Goal: Task Accomplishment & Management: Use online tool/utility

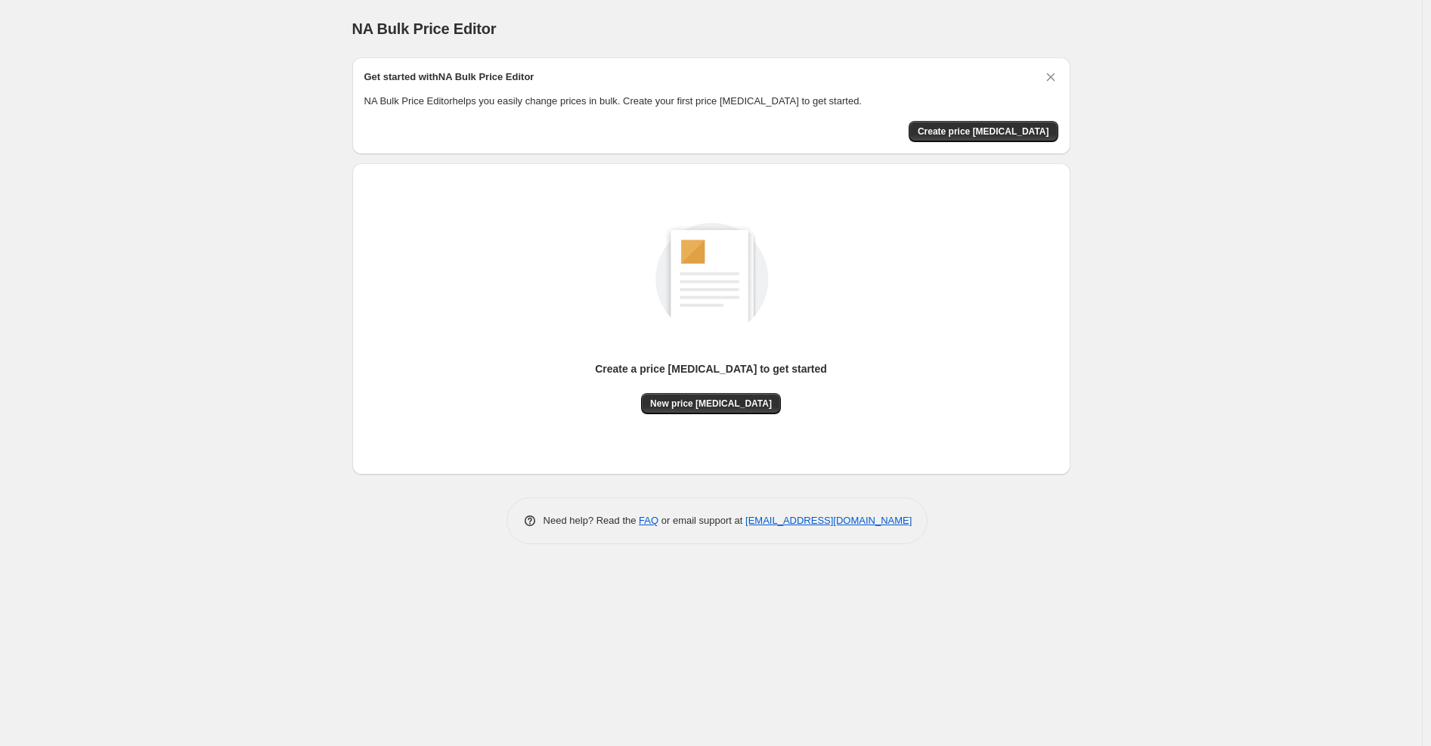
click at [714, 378] on div "Create a price change job to get started" at bounding box center [711, 371] width 232 height 20
click at [715, 407] on span "New price change job" at bounding box center [711, 404] width 122 height 12
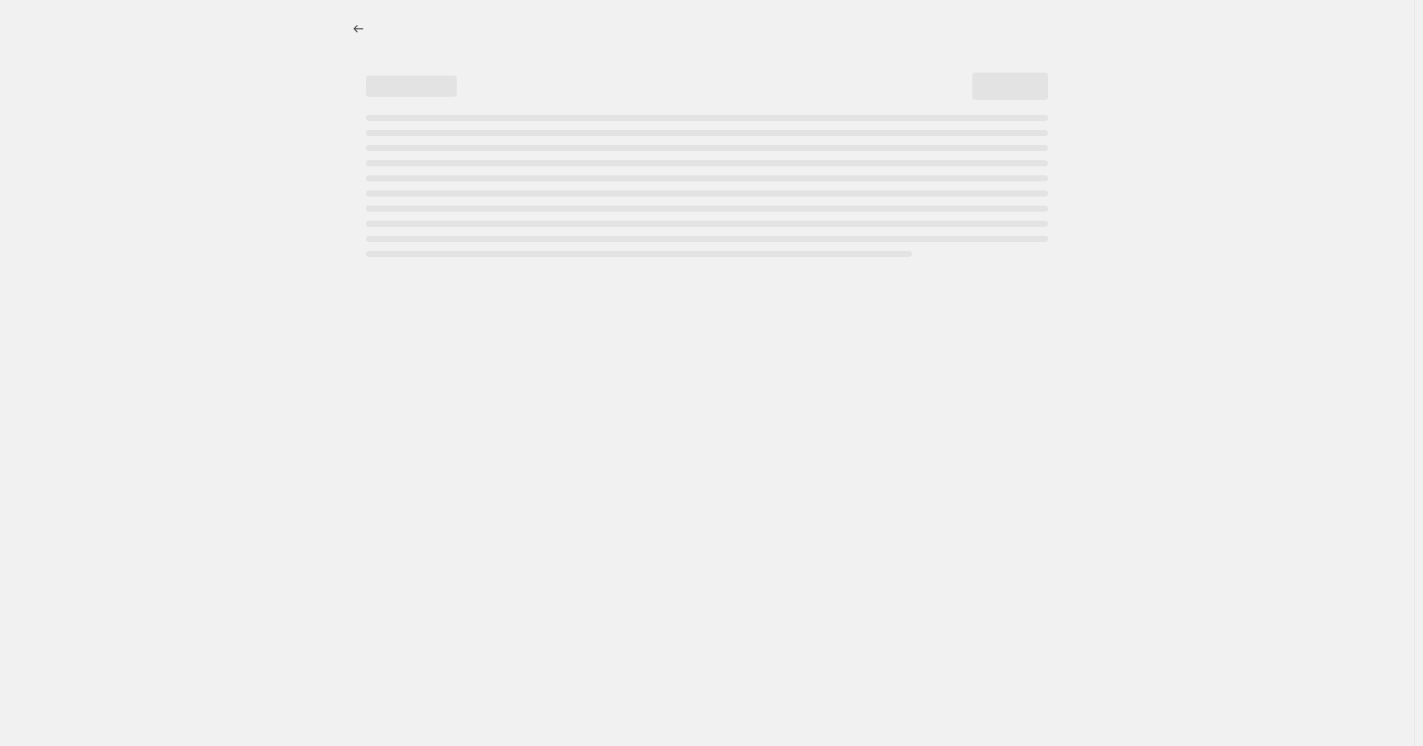
select select "percentage"
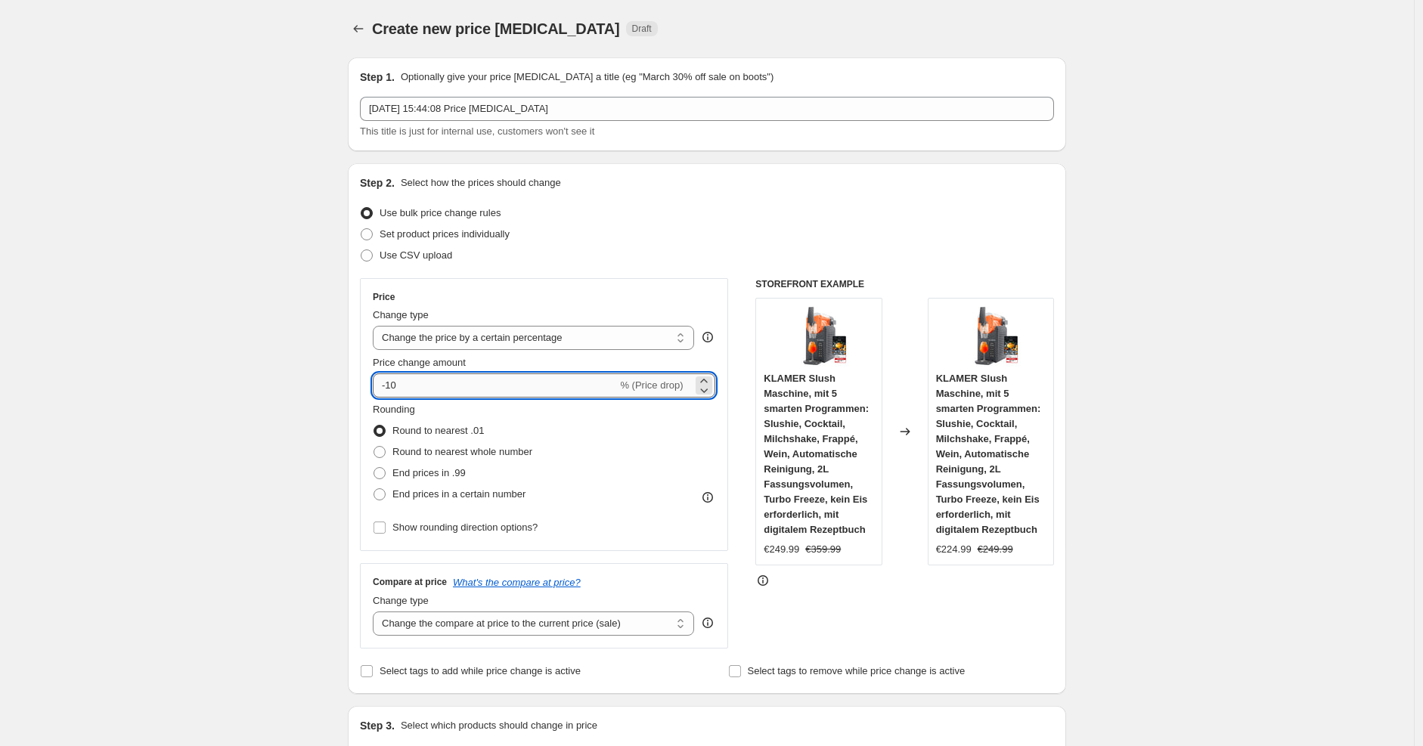
click at [513, 381] on input "-10" at bounding box center [495, 385] width 244 height 24
type input "-1"
type input "-25"
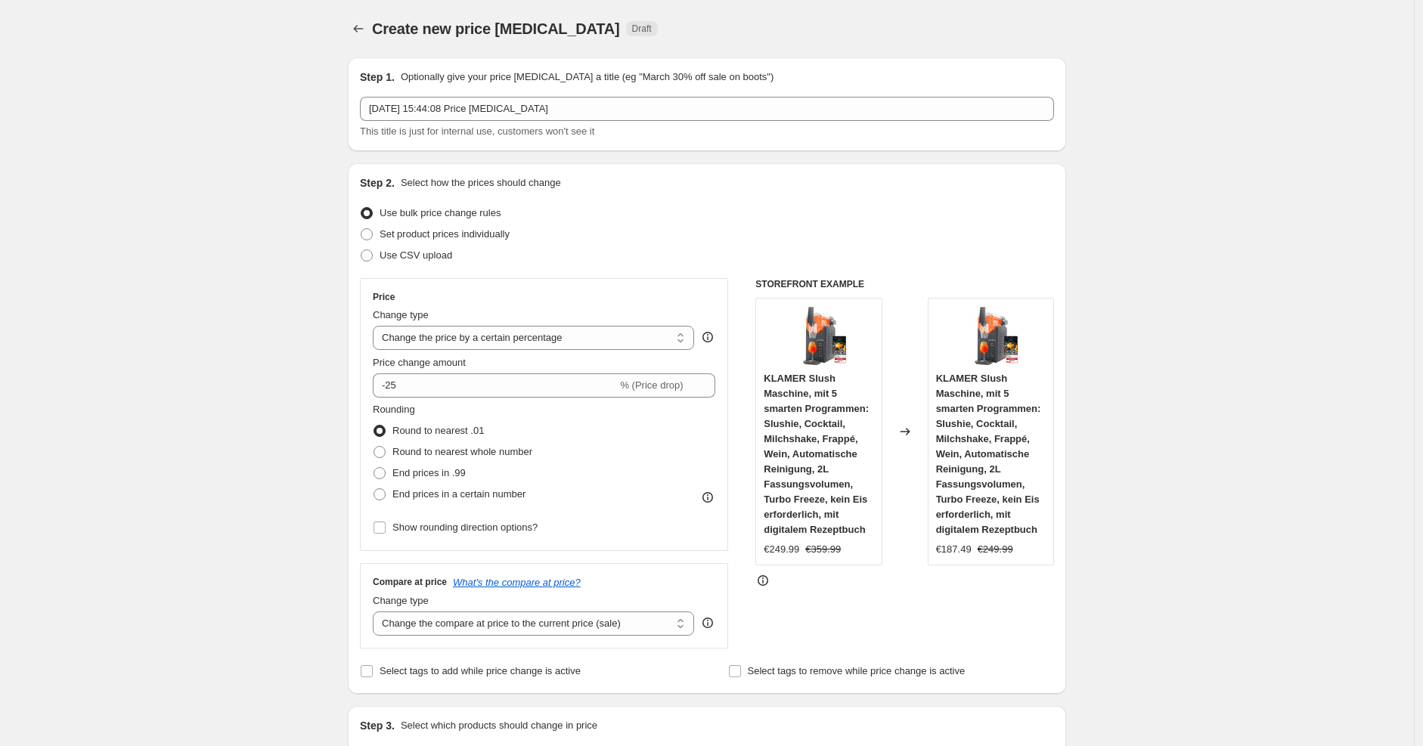
click at [728, 308] on div "Price Change type Change the price to a certain amount Change the price by a ce…" at bounding box center [544, 414] width 368 height 273
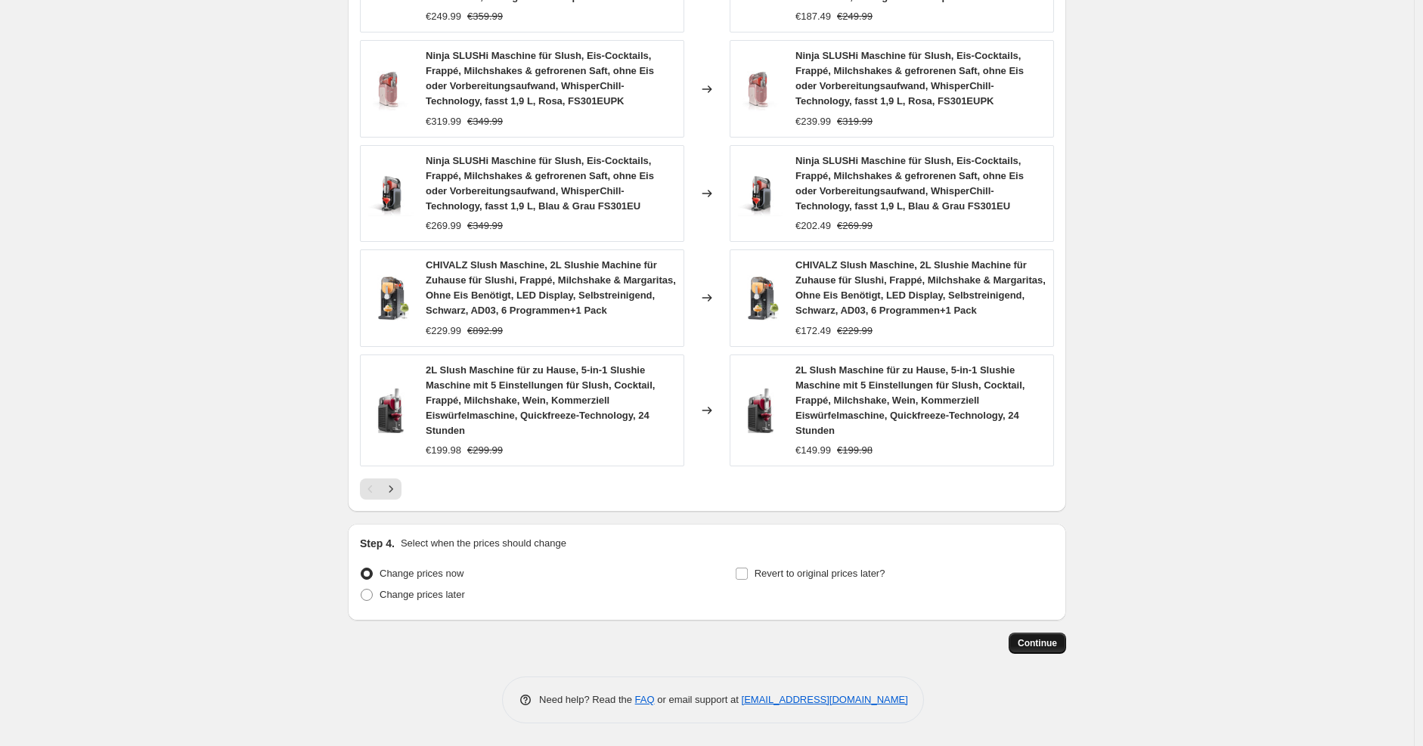
click at [1038, 645] on span "Continue" at bounding box center [1037, 643] width 39 height 12
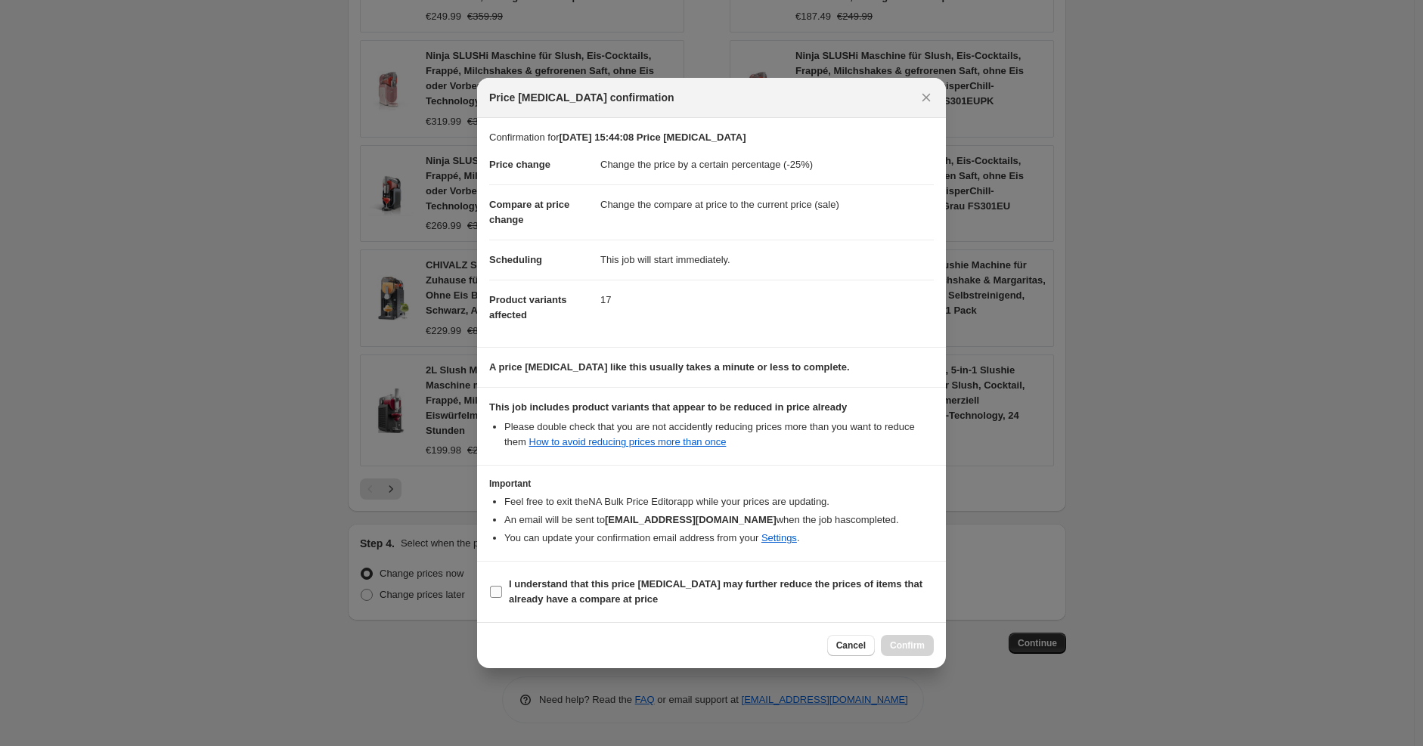
click at [701, 584] on b "I understand that this price change job may further reduce the prices of items …" at bounding box center [716, 591] width 414 height 26
click at [502, 586] on input "I understand that this price change job may further reduce the prices of items …" at bounding box center [496, 592] width 12 height 12
checkbox input "true"
click at [903, 647] on span "Confirm" at bounding box center [907, 646] width 35 height 12
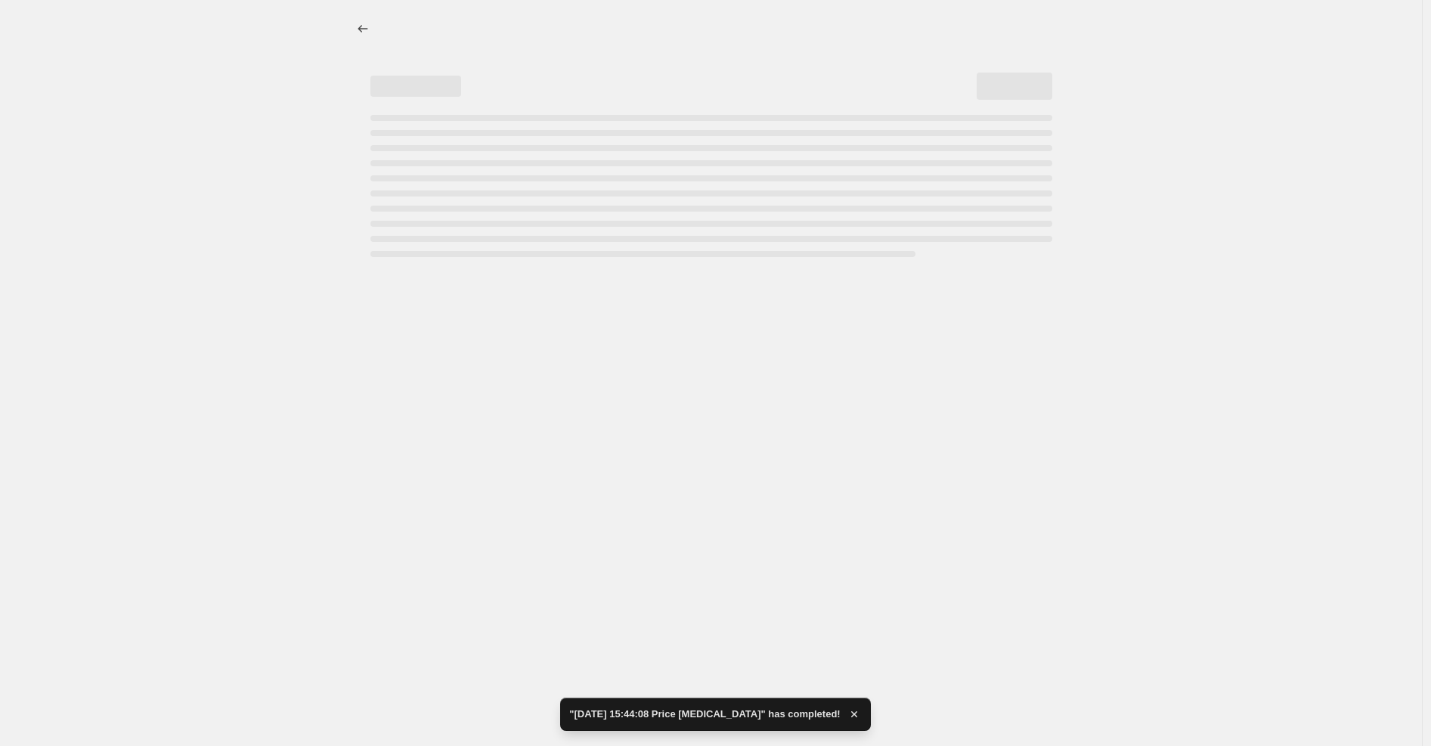
select select "percentage"
